Goal: Use online tool/utility: Utilize a website feature to perform a specific function

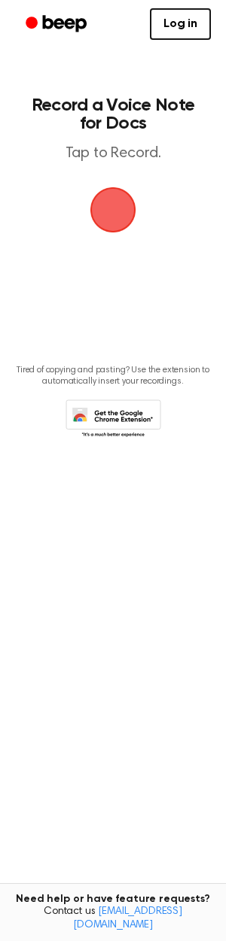
click at [120, 204] on span "button" at bounding box center [113, 210] width 49 height 49
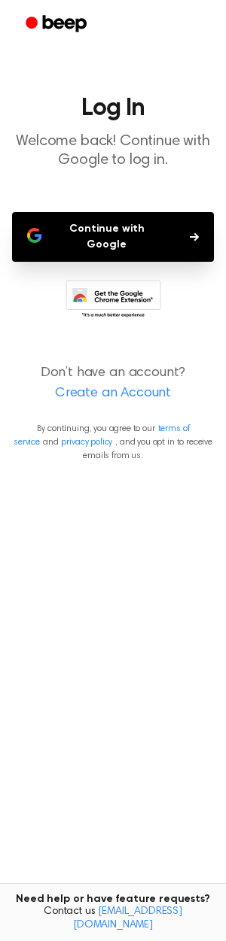
click at [126, 220] on button "Continue with Google" at bounding box center [113, 237] width 202 height 50
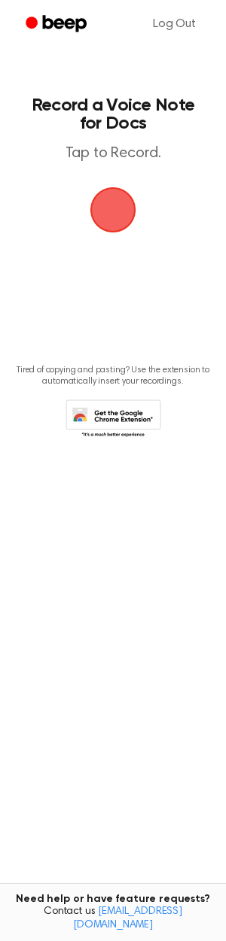
click at [108, 212] on span "button" at bounding box center [113, 210] width 49 height 49
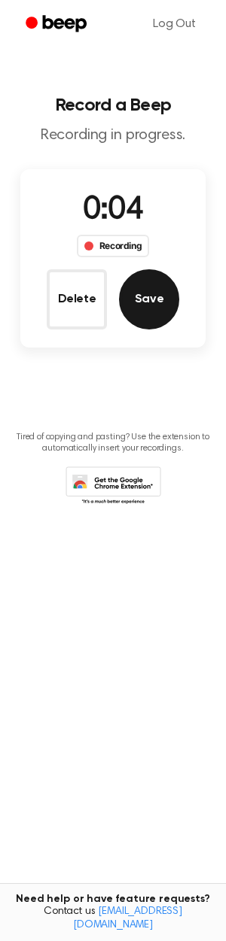
click at [135, 307] on button "Save" at bounding box center [149, 299] width 60 height 60
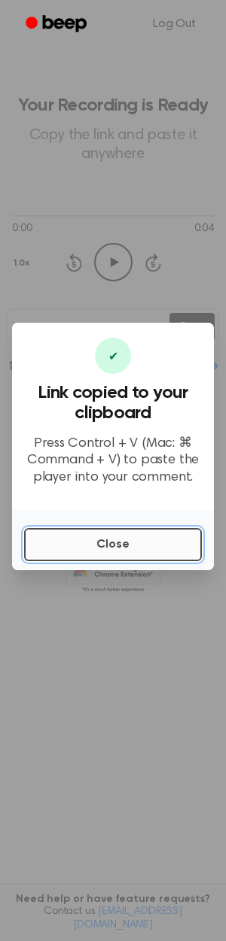
click at [89, 538] on button "Close" at bounding box center [112, 544] width 177 height 33
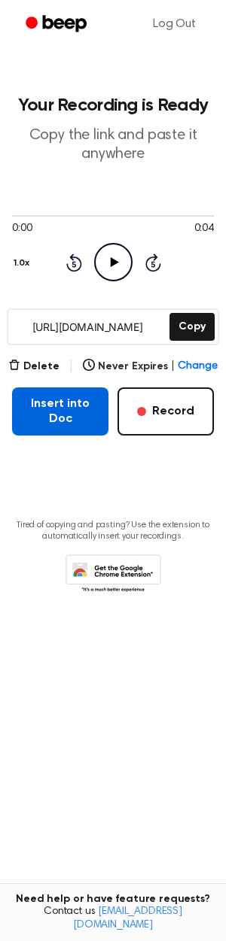
click at [70, 411] on button "Insert into Doc" at bounding box center [60, 411] width 96 height 48
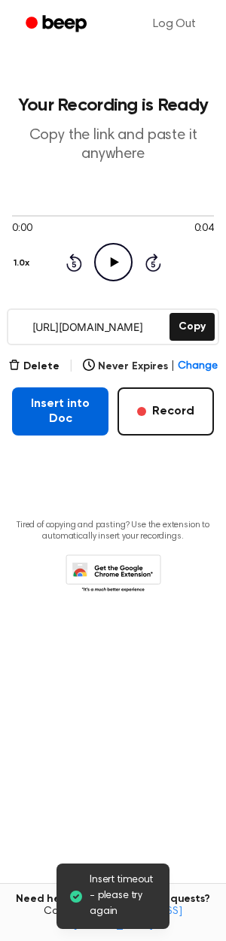
click at [62, 416] on button "Insert into Doc" at bounding box center [60, 411] width 96 height 48
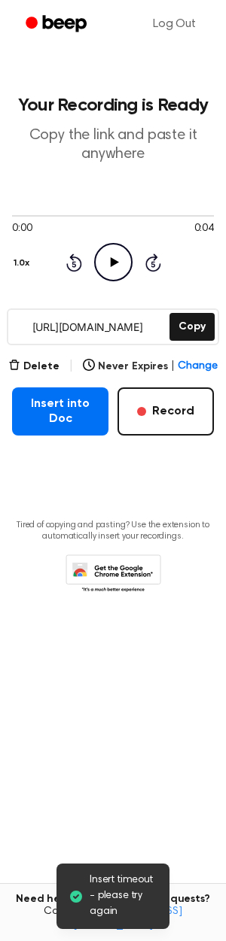
click at [117, 259] on icon "Play Audio" at bounding box center [113, 262] width 38 height 38
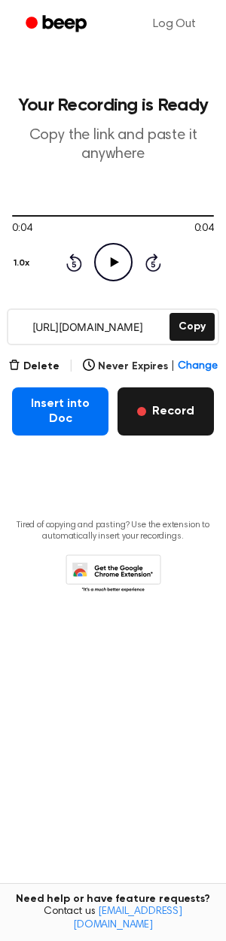
click at [182, 412] on button "Record" at bounding box center [165, 411] width 96 height 48
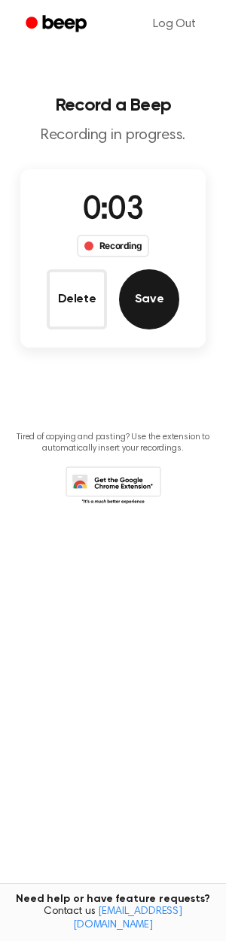
click at [150, 294] on button "Save" at bounding box center [149, 299] width 60 height 60
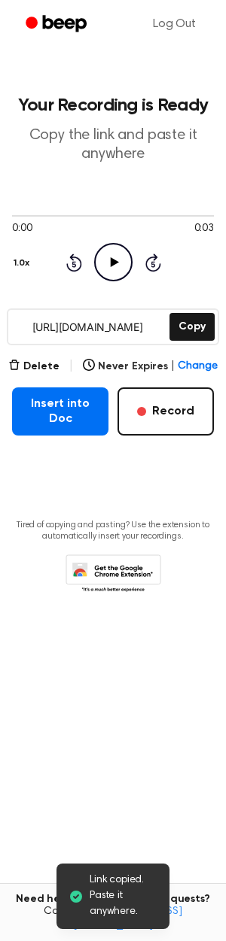
click at [108, 265] on icon "Play Audio" at bounding box center [113, 262] width 38 height 38
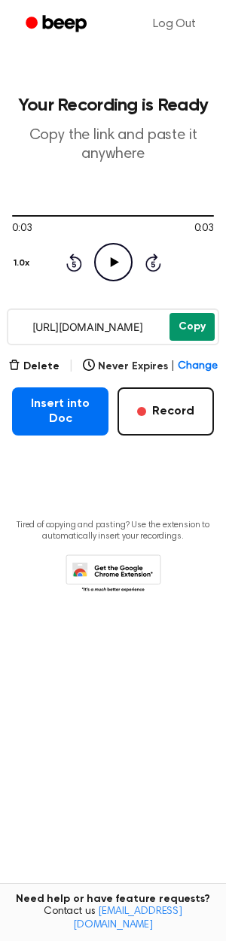
click at [177, 319] on button "Copy" at bounding box center [191, 327] width 45 height 28
click at [47, 362] on button "Delete" at bounding box center [33, 367] width 51 height 16
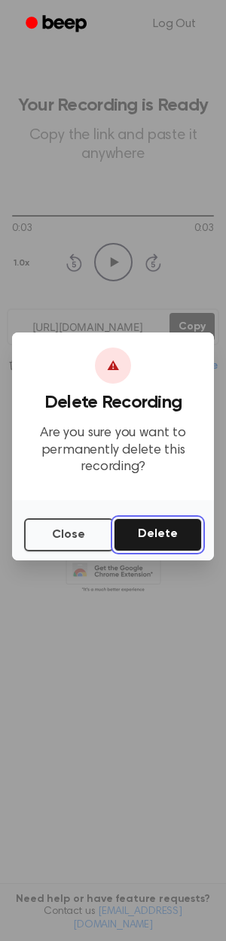
click at [177, 537] on button "Delete" at bounding box center [158, 534] width 88 height 33
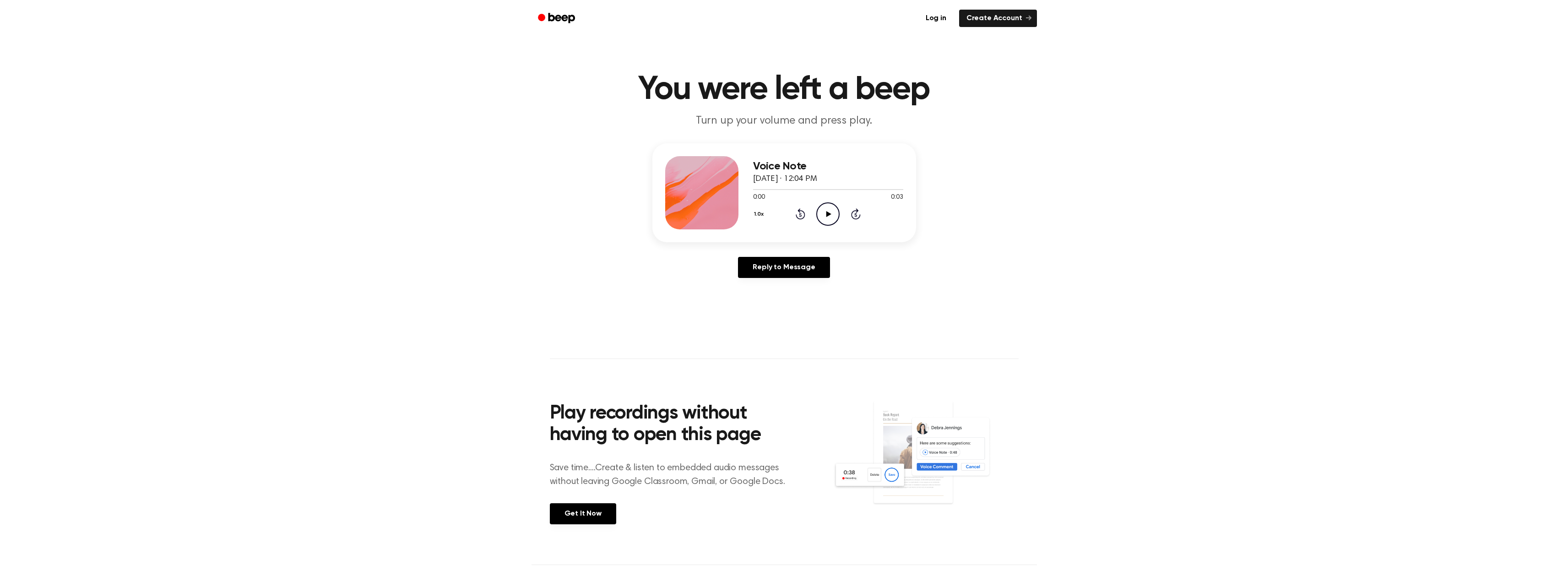
click at [827, 208] on icon "Play Audio" at bounding box center [828, 214] width 23 height 23
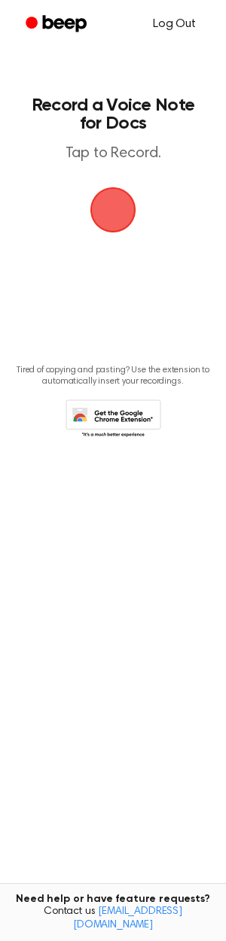
click at [186, 14] on link "Log Out" at bounding box center [174, 24] width 73 height 36
